Goal: Navigation & Orientation: Go to known website

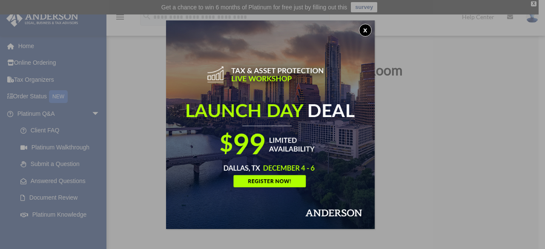
click at [370, 29] on button "x" at bounding box center [365, 30] width 13 height 13
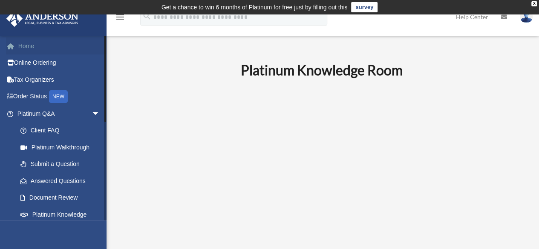
click at [35, 43] on link "Home" at bounding box center [59, 45] width 107 height 17
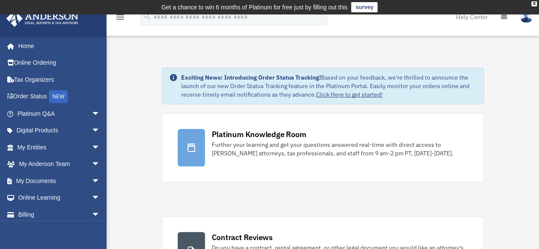
click at [43, 19] on img at bounding box center [42, 18] width 77 height 17
